Goal: Task Accomplishment & Management: Complete application form

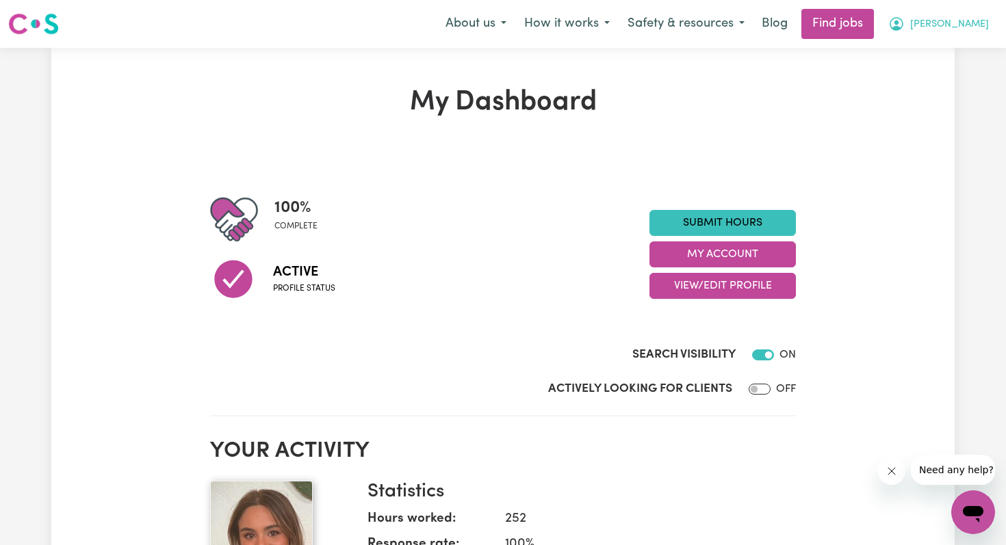
click at [945, 21] on button "[PERSON_NAME]" at bounding box center [938, 24] width 118 height 29
click at [939, 79] on link "My Dashboard" at bounding box center [943, 79] width 108 height 26
click at [865, 23] on link "Find jobs" at bounding box center [837, 24] width 73 height 30
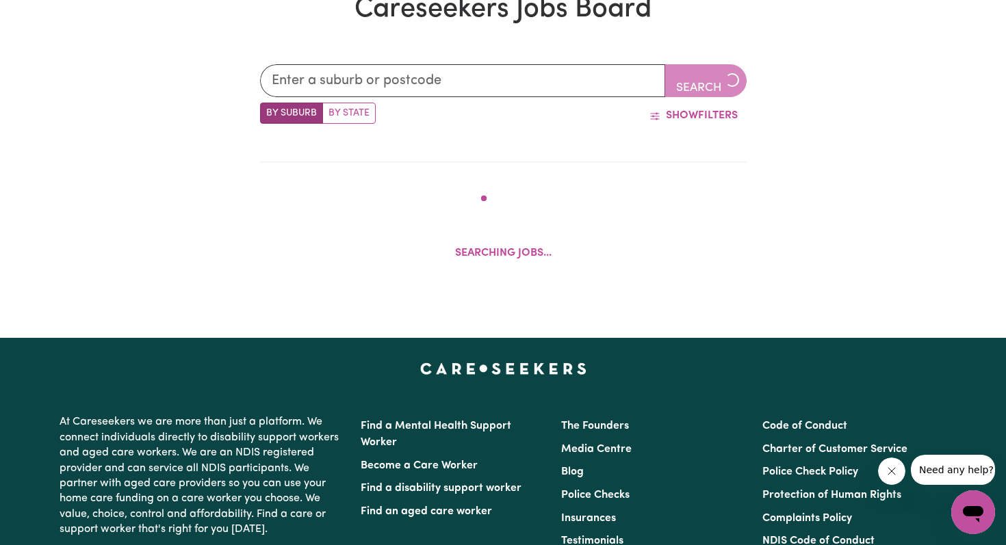
scroll to position [344, 0]
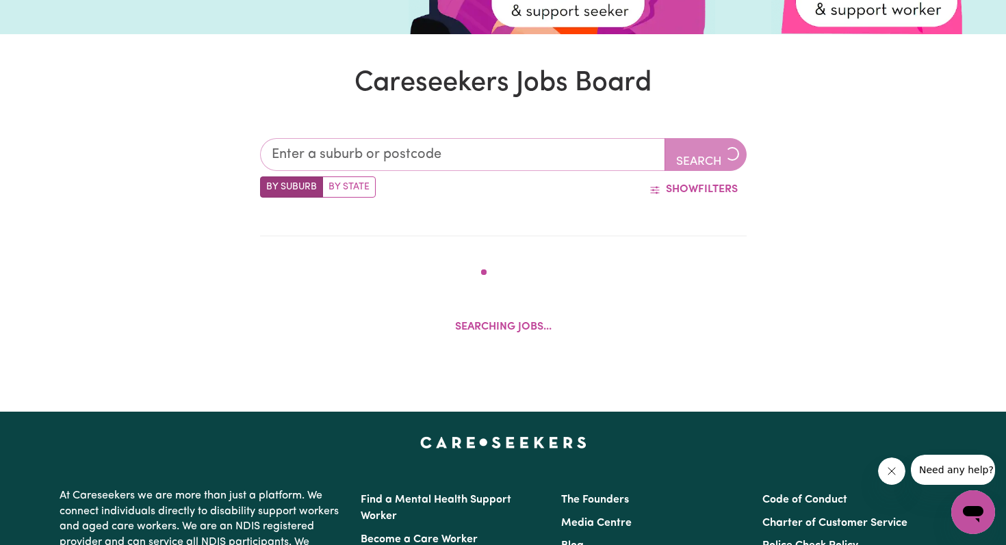
click at [507, 153] on input "text" at bounding box center [462, 154] width 405 height 33
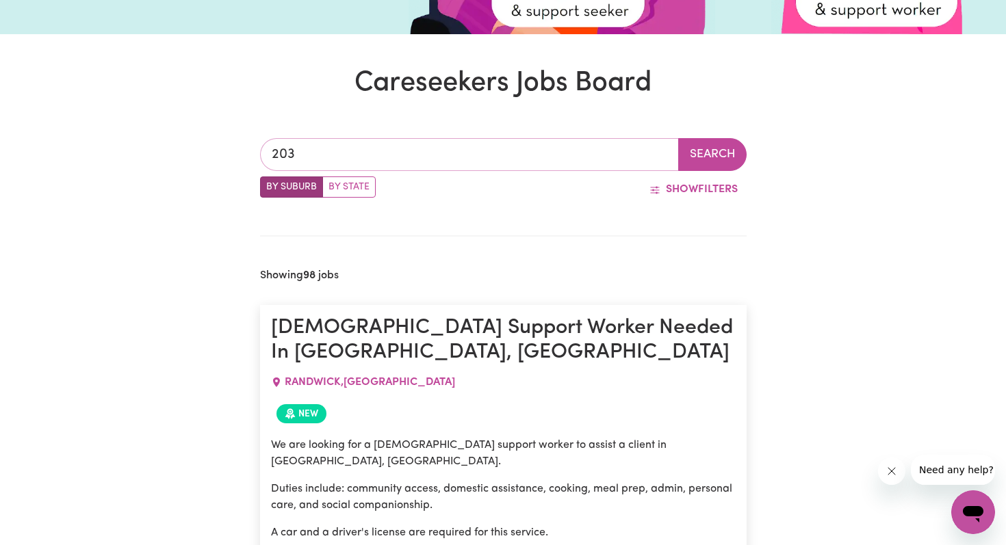
type input "2032"
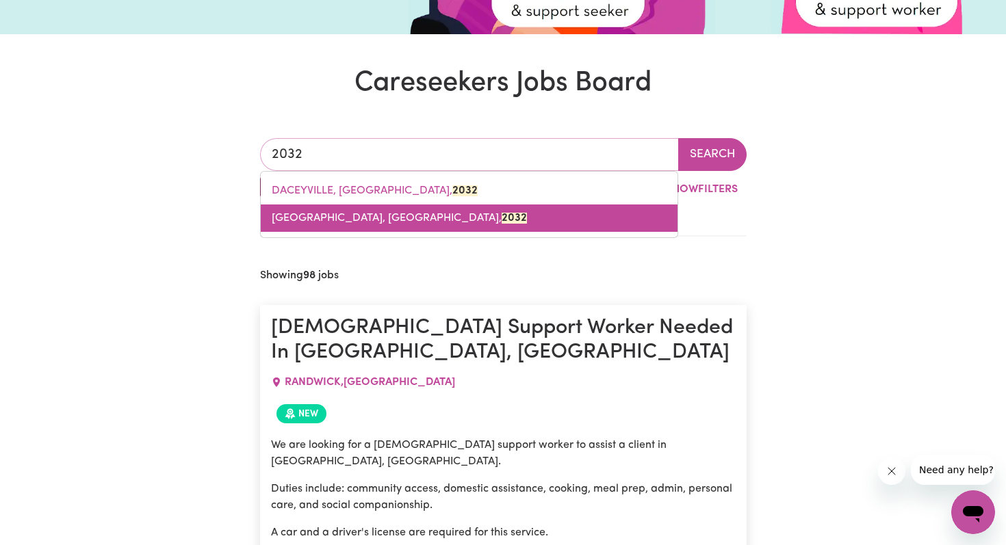
click at [495, 227] on link "[GEOGRAPHIC_DATA], [GEOGRAPHIC_DATA], 2032" at bounding box center [469, 218] width 417 height 27
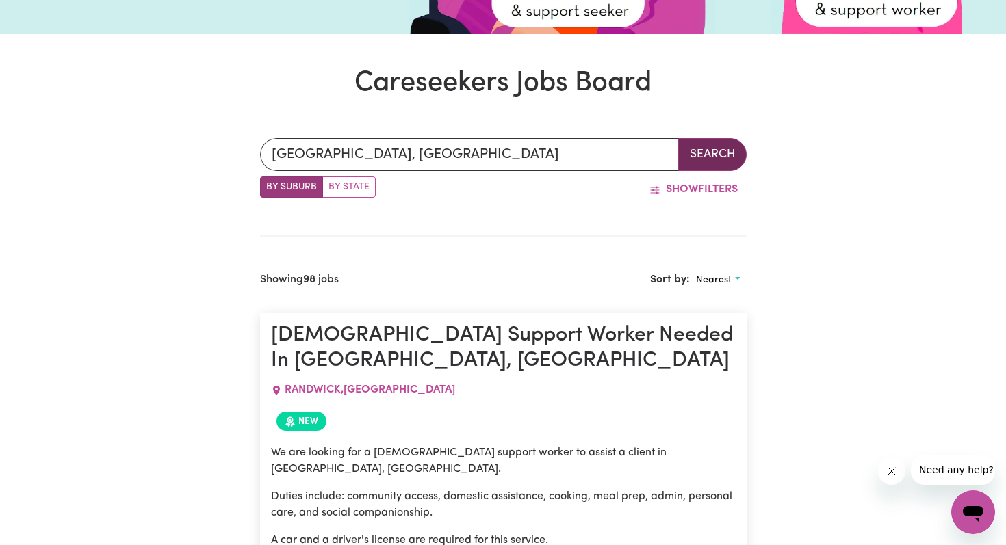
click at [693, 161] on button "Search" at bounding box center [712, 154] width 68 height 33
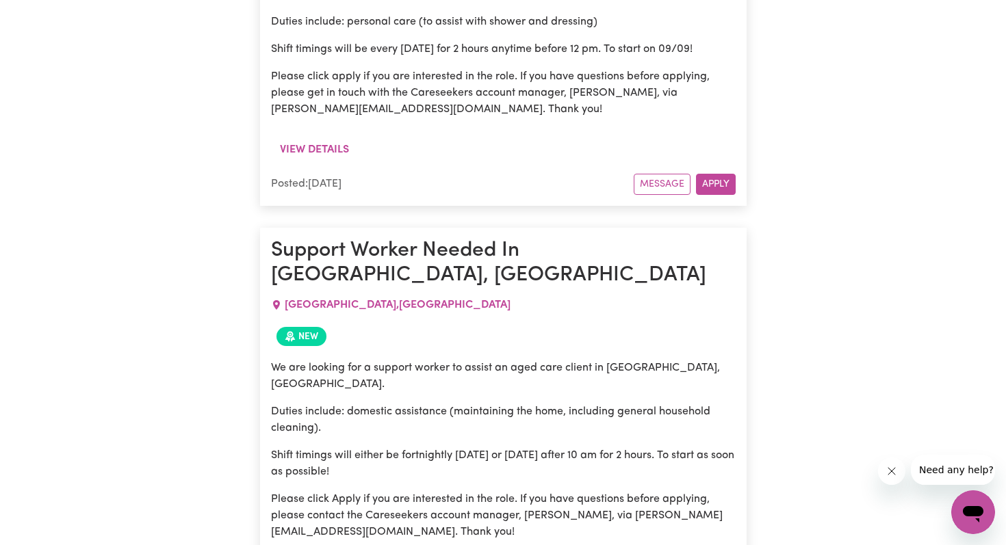
scroll to position [3312, 0]
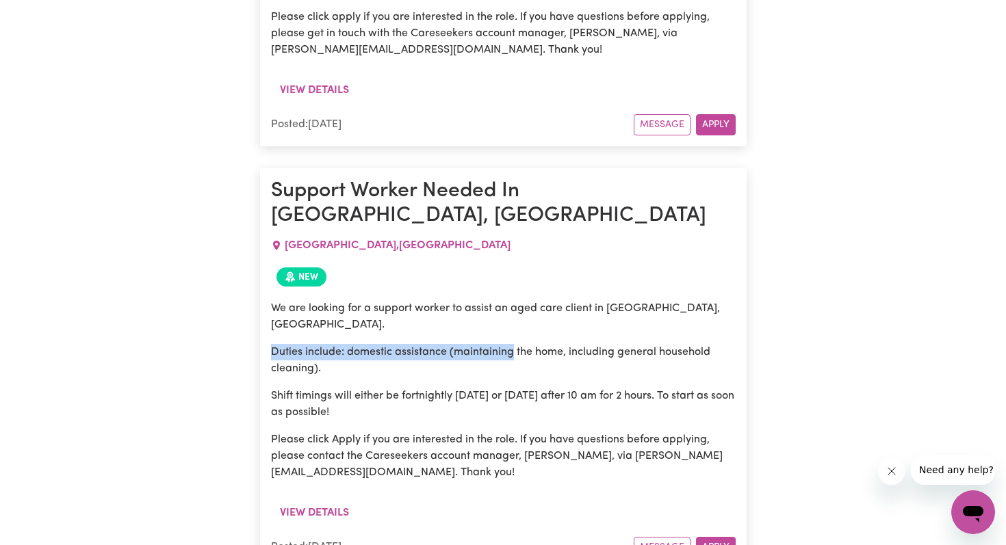
drag, startPoint x: 513, startPoint y: 203, endPoint x: 513, endPoint y: 214, distance: 11.0
click at [513, 300] on div "We are looking for a support worker to assist an aged care client in [GEOGRAPHI…" at bounding box center [503, 390] width 465 height 181
click at [513, 344] on p "Duties include: domestic assistance (maintaining the home, including general ho…" at bounding box center [503, 360] width 465 height 33
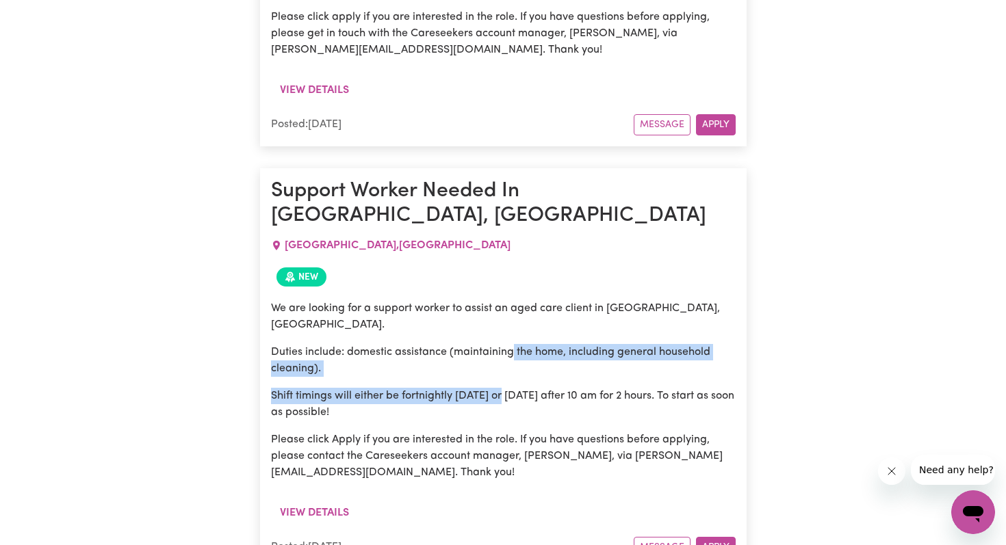
drag, startPoint x: 513, startPoint y: 211, endPoint x: 504, endPoint y: 255, distance: 44.6
click at [505, 300] on div "We are looking for a support worker to assist an aged care client in [GEOGRAPHI…" at bounding box center [503, 390] width 465 height 181
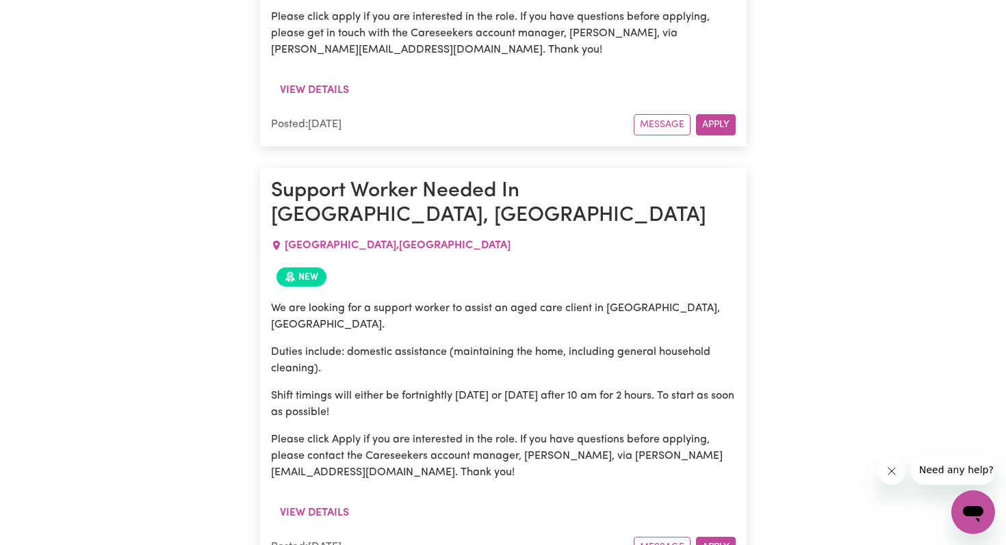
click at [678, 432] on p "Please click Apply if you are interested in the role. If you have questions bef…" at bounding box center [503, 456] width 465 height 49
click at [700, 537] on button "Apply" at bounding box center [716, 547] width 40 height 21
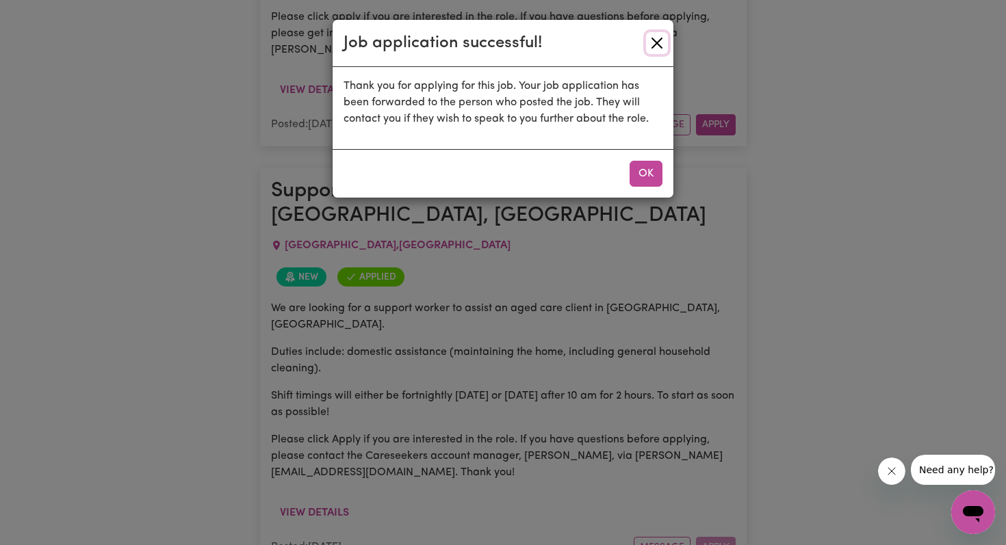
click at [649, 47] on button "Close" at bounding box center [657, 43] width 22 height 22
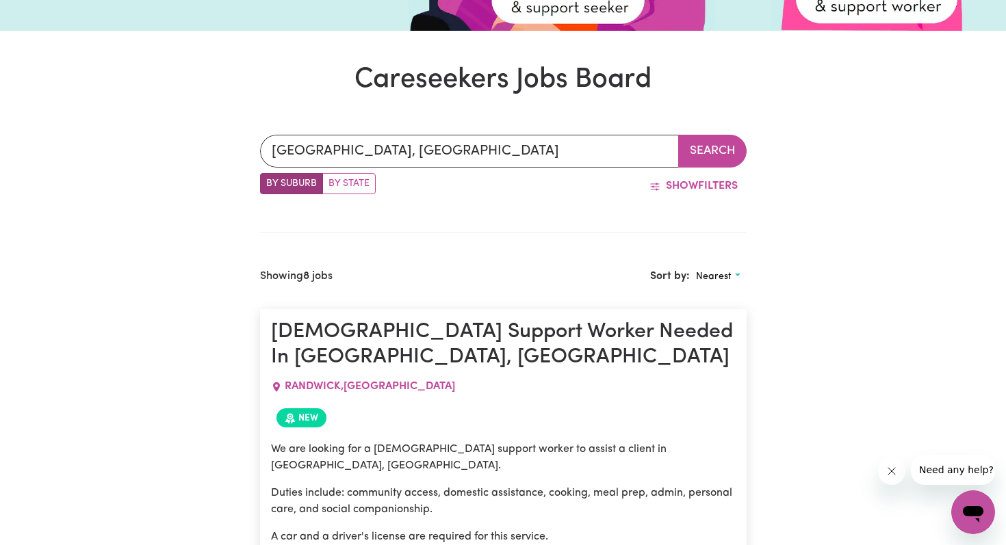
scroll to position [360, 0]
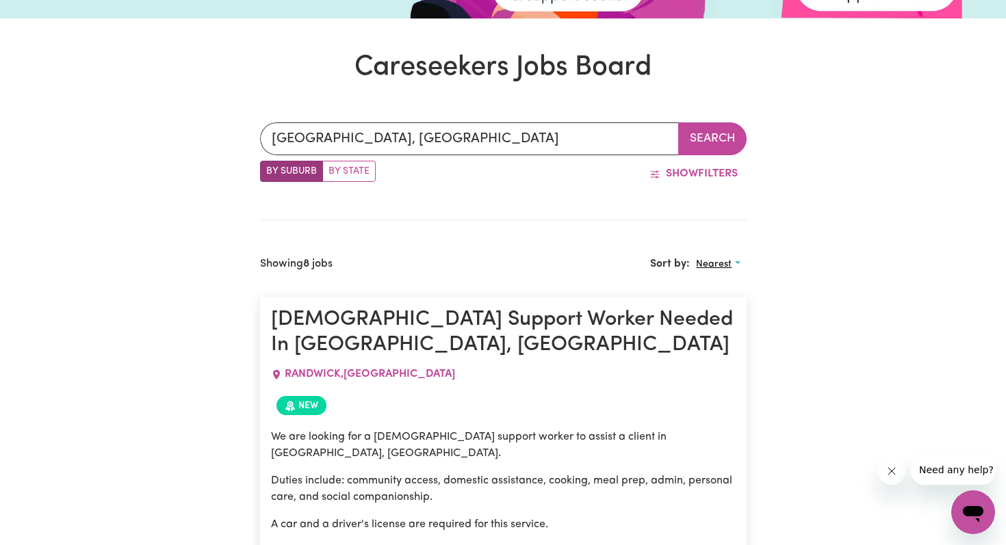
click at [725, 260] on span "Nearest" at bounding box center [714, 264] width 36 height 10
click at [723, 319] on link "Most recent" at bounding box center [745, 323] width 108 height 27
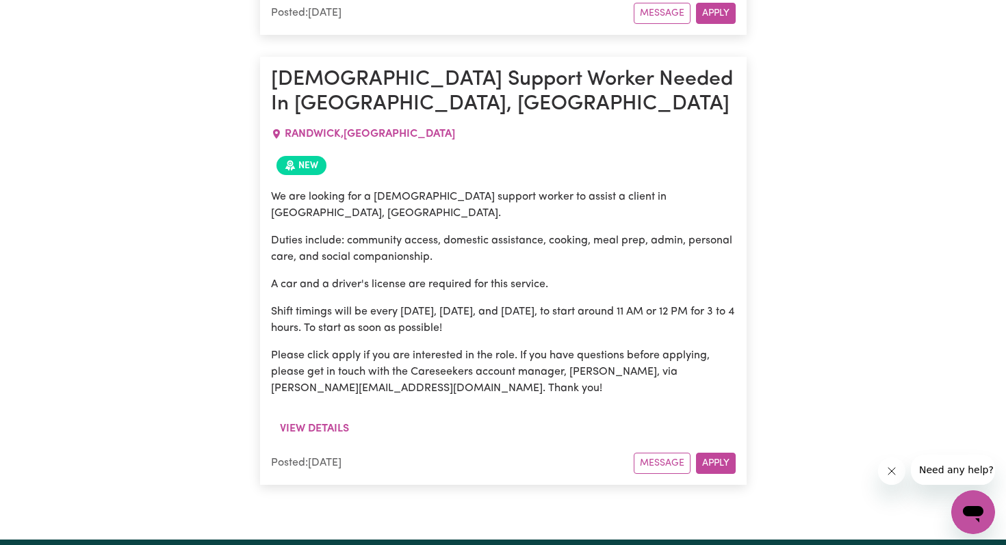
scroll to position [3430, 0]
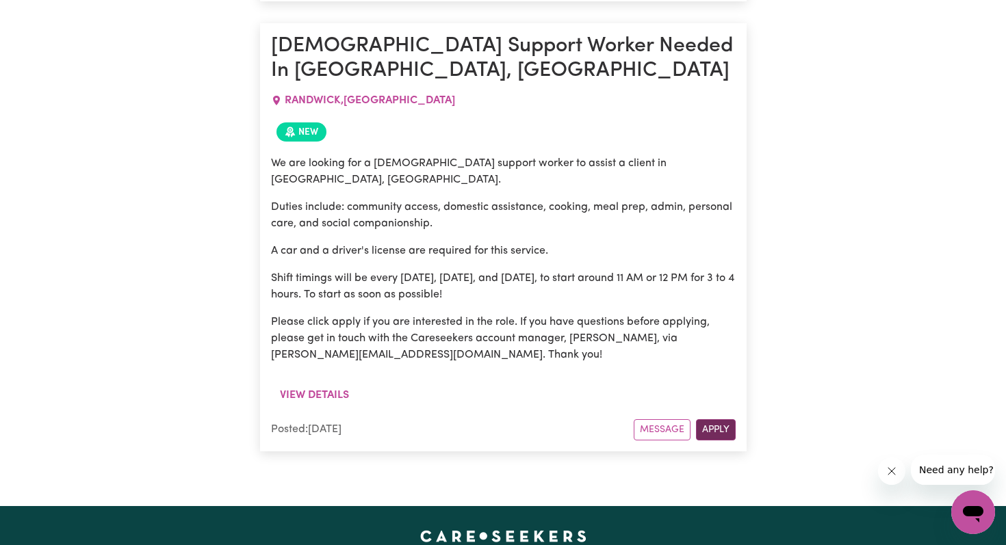
click at [710, 420] on button "Apply" at bounding box center [716, 430] width 40 height 21
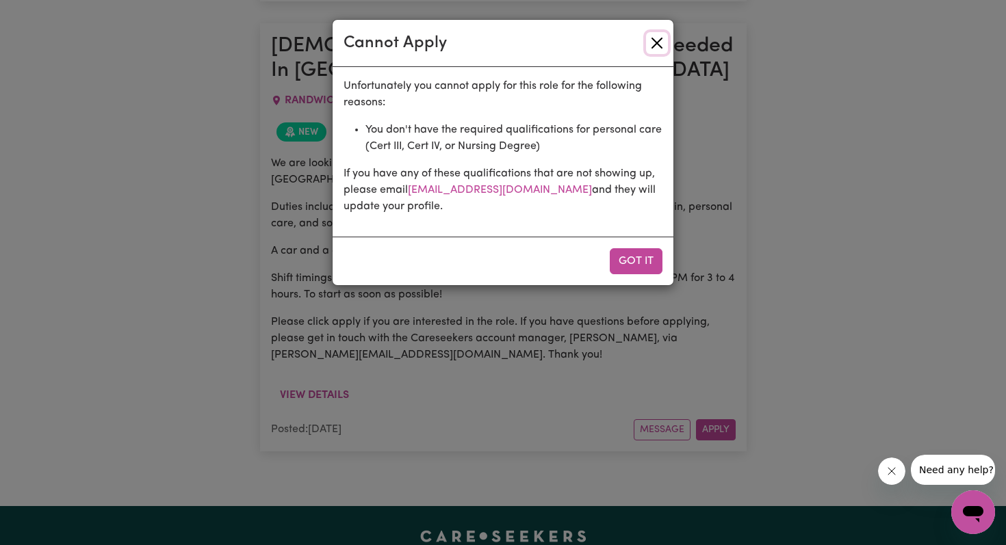
click at [654, 47] on button "Close" at bounding box center [657, 43] width 22 height 22
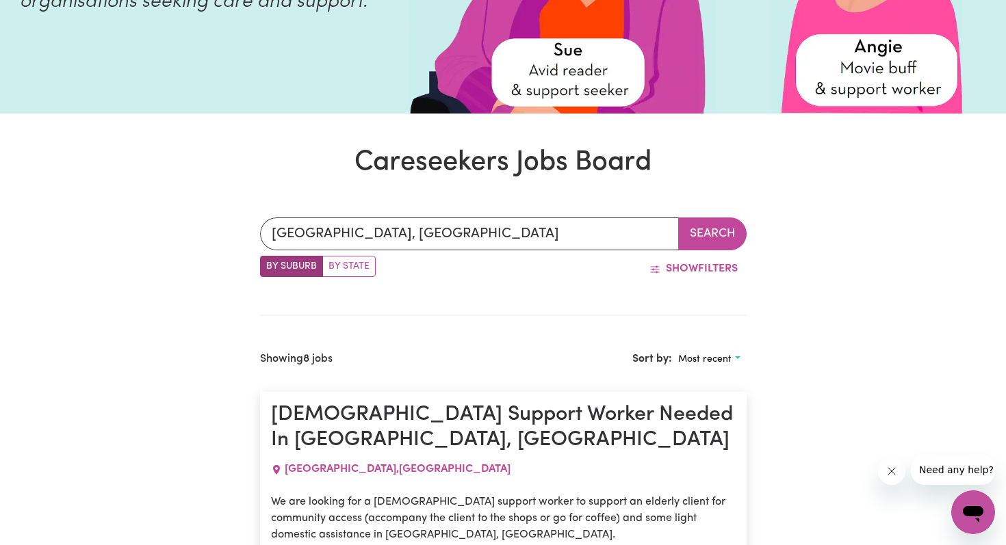
scroll to position [0, 0]
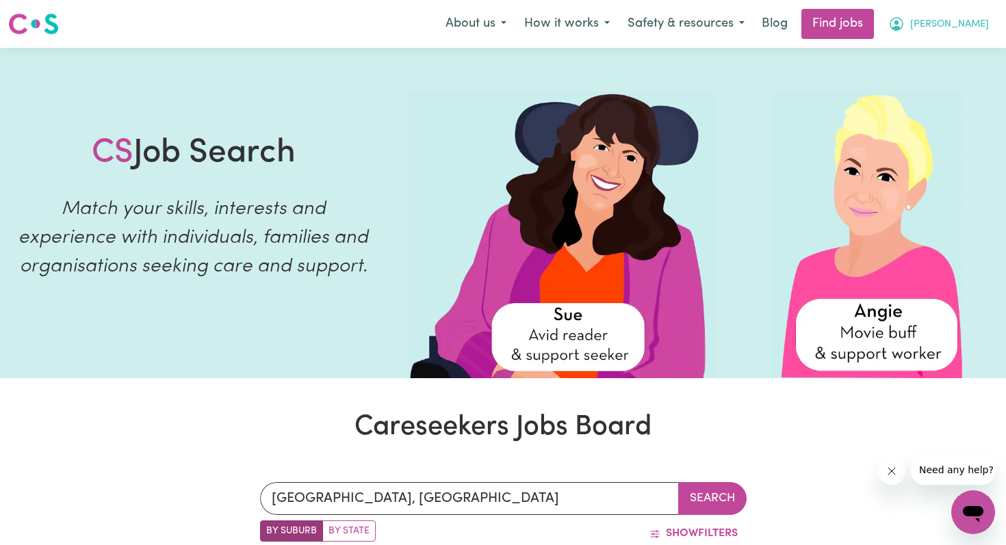
click at [967, 23] on span "[PERSON_NAME]" at bounding box center [949, 24] width 79 height 15
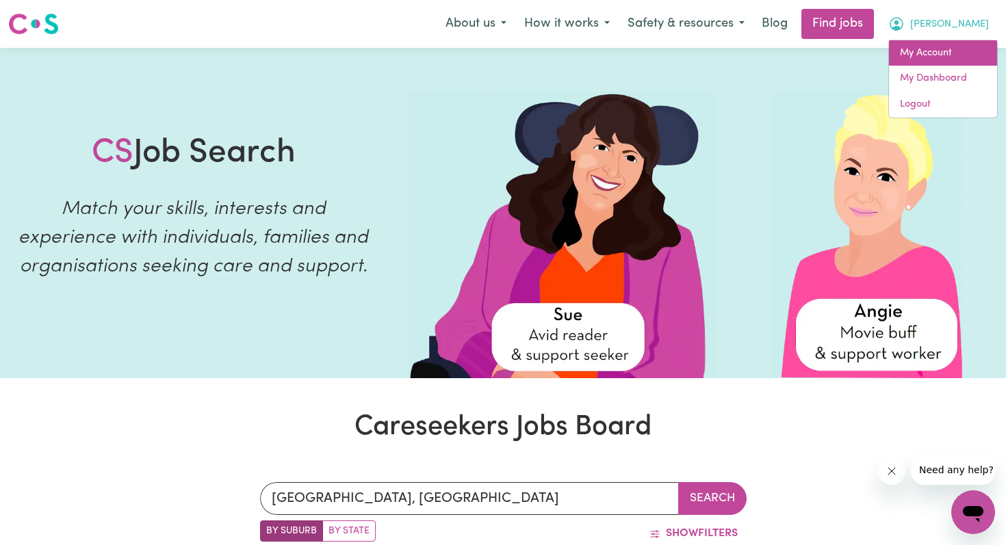
click at [951, 53] on link "My Account" at bounding box center [943, 53] width 108 height 26
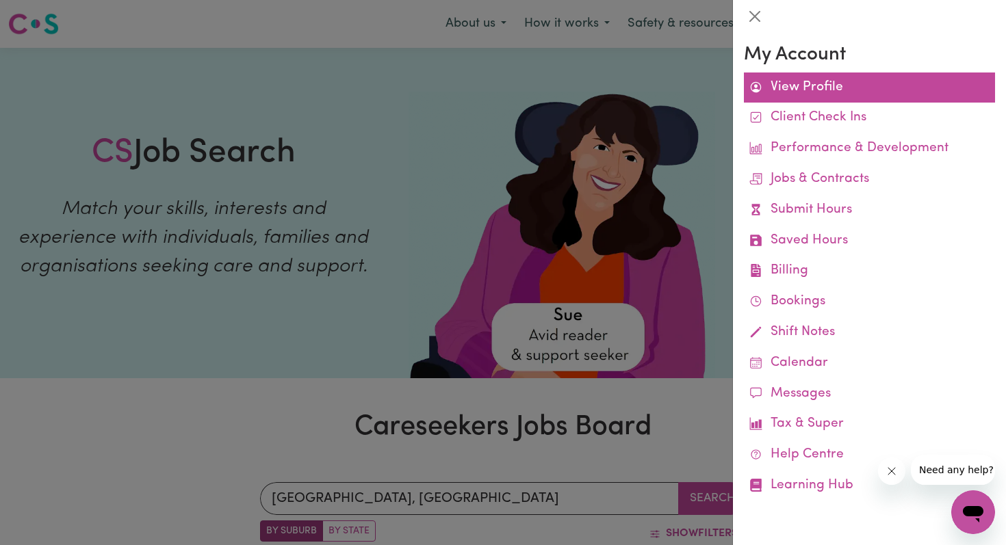
click at [873, 86] on link "View Profile" at bounding box center [869, 88] width 251 height 31
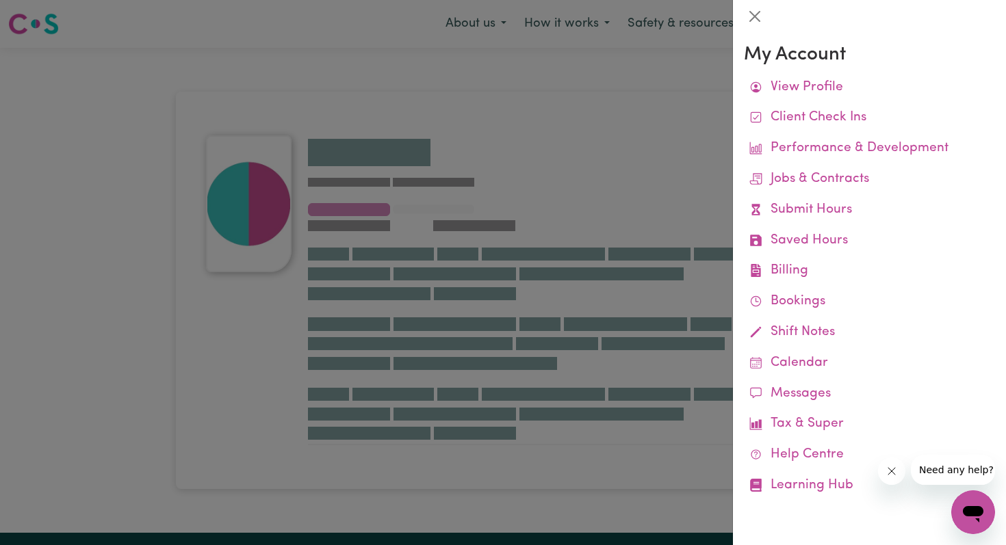
click at [661, 211] on div at bounding box center [503, 272] width 1006 height 545
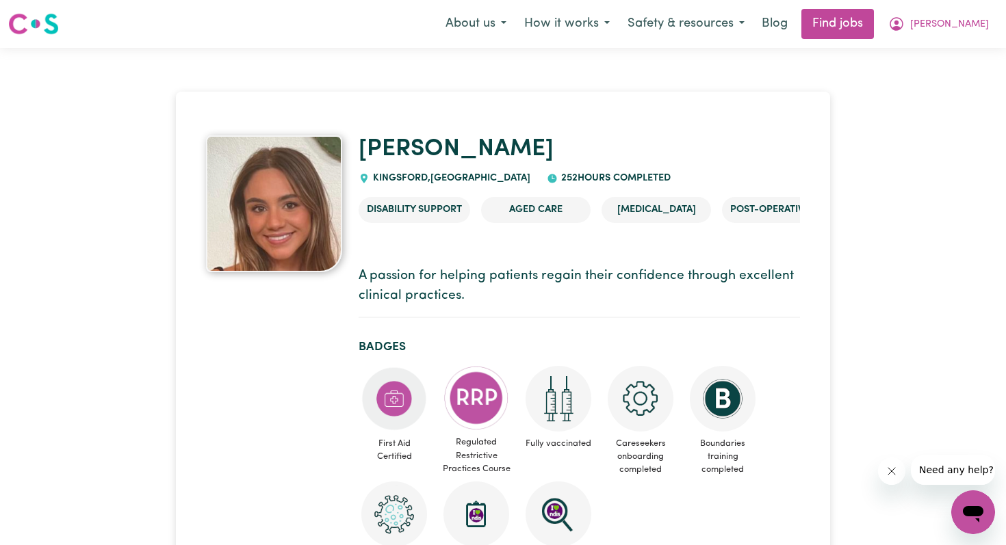
scroll to position [0, 180]
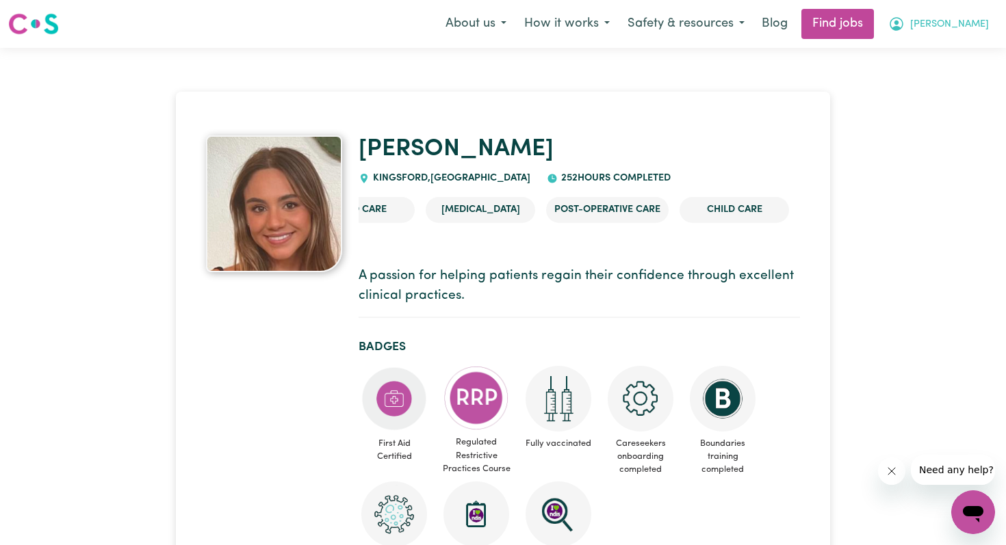
click at [905, 25] on icon "My Account" at bounding box center [896, 24] width 16 height 16
click at [946, 62] on link "My Account" at bounding box center [943, 53] width 108 height 26
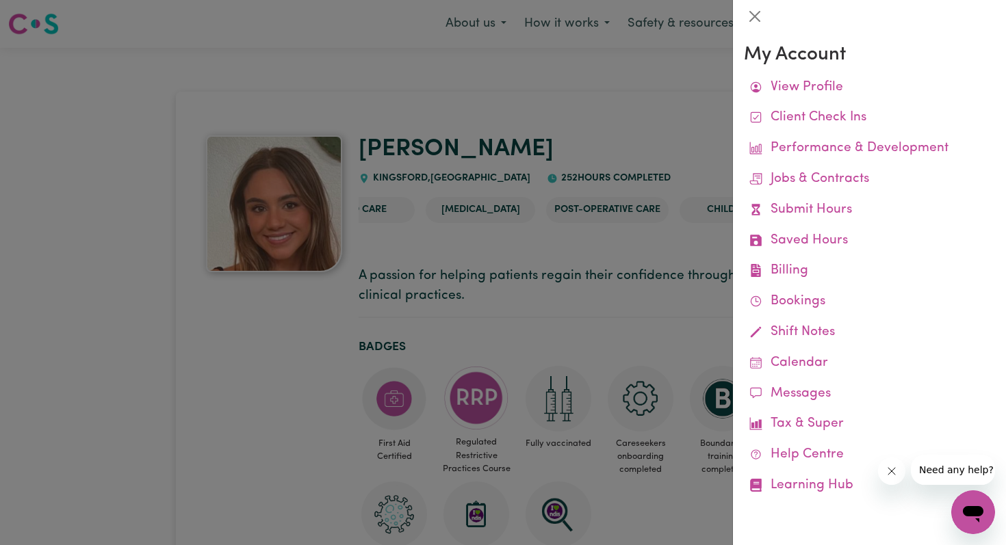
click at [695, 103] on div at bounding box center [503, 272] width 1006 height 545
